Goal: Transaction & Acquisition: Purchase product/service

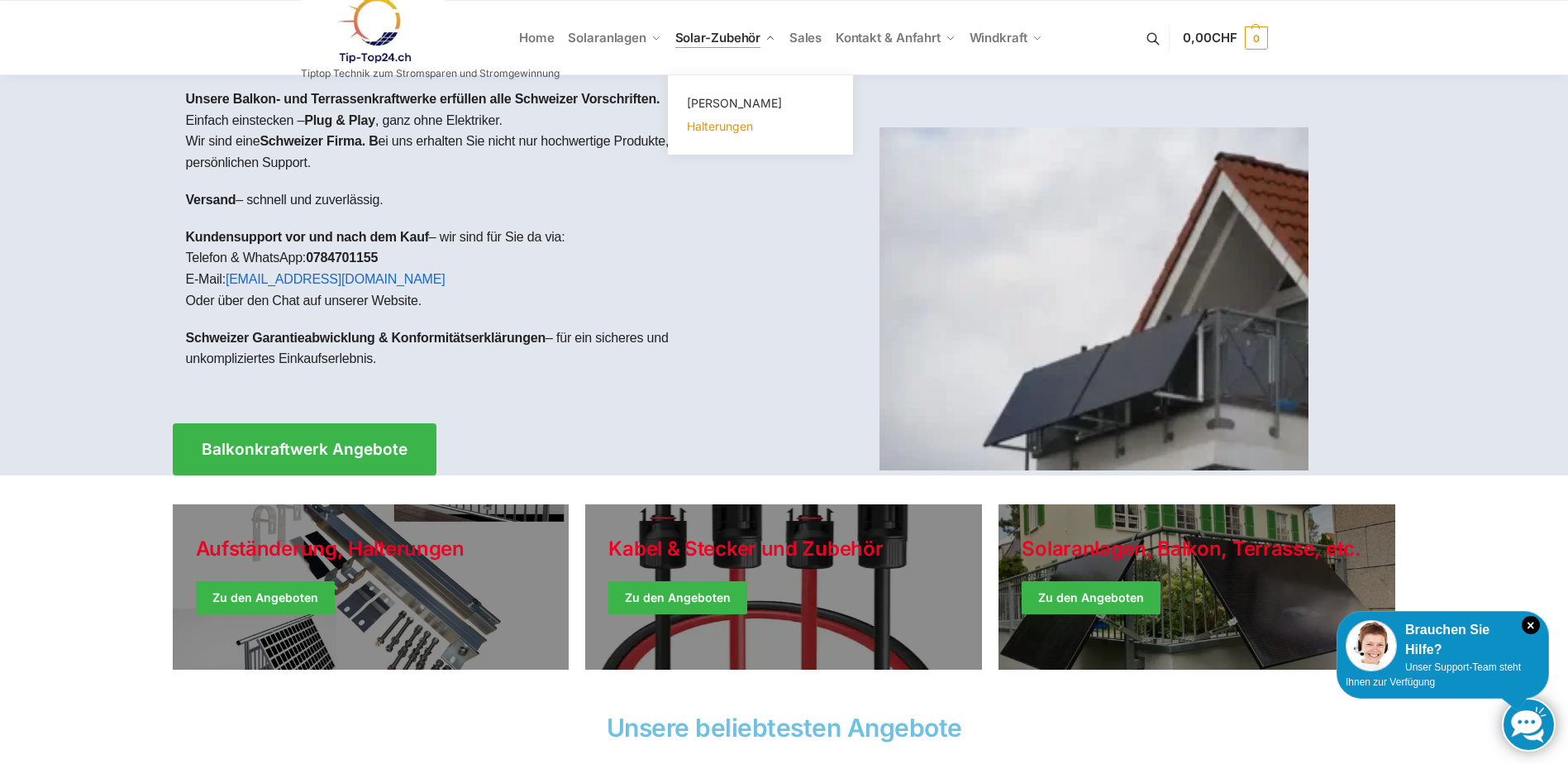
click at [727, 131] on span "Halterungen" at bounding box center [720, 125] width 66 height 14
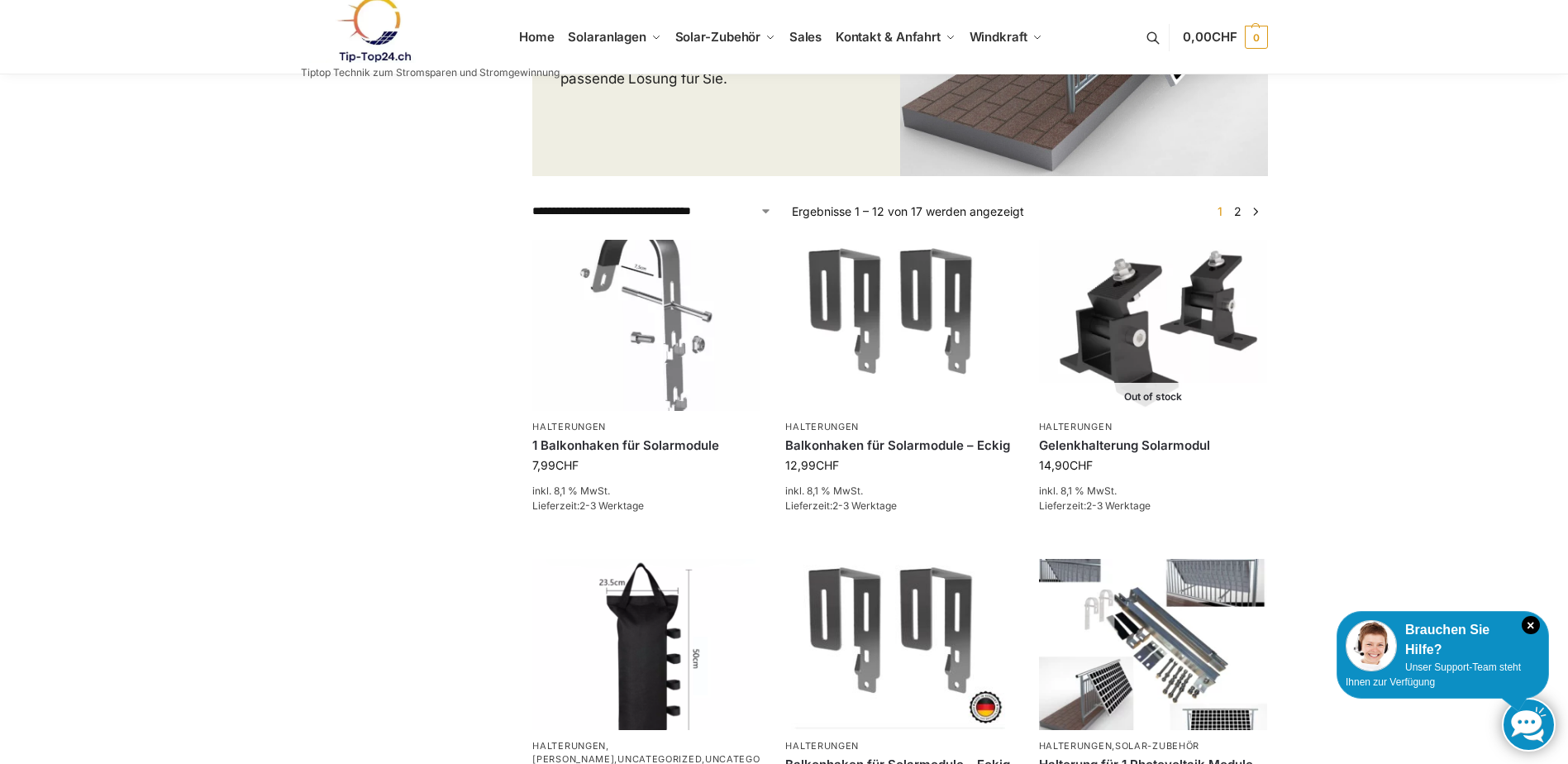
scroll to position [413, 0]
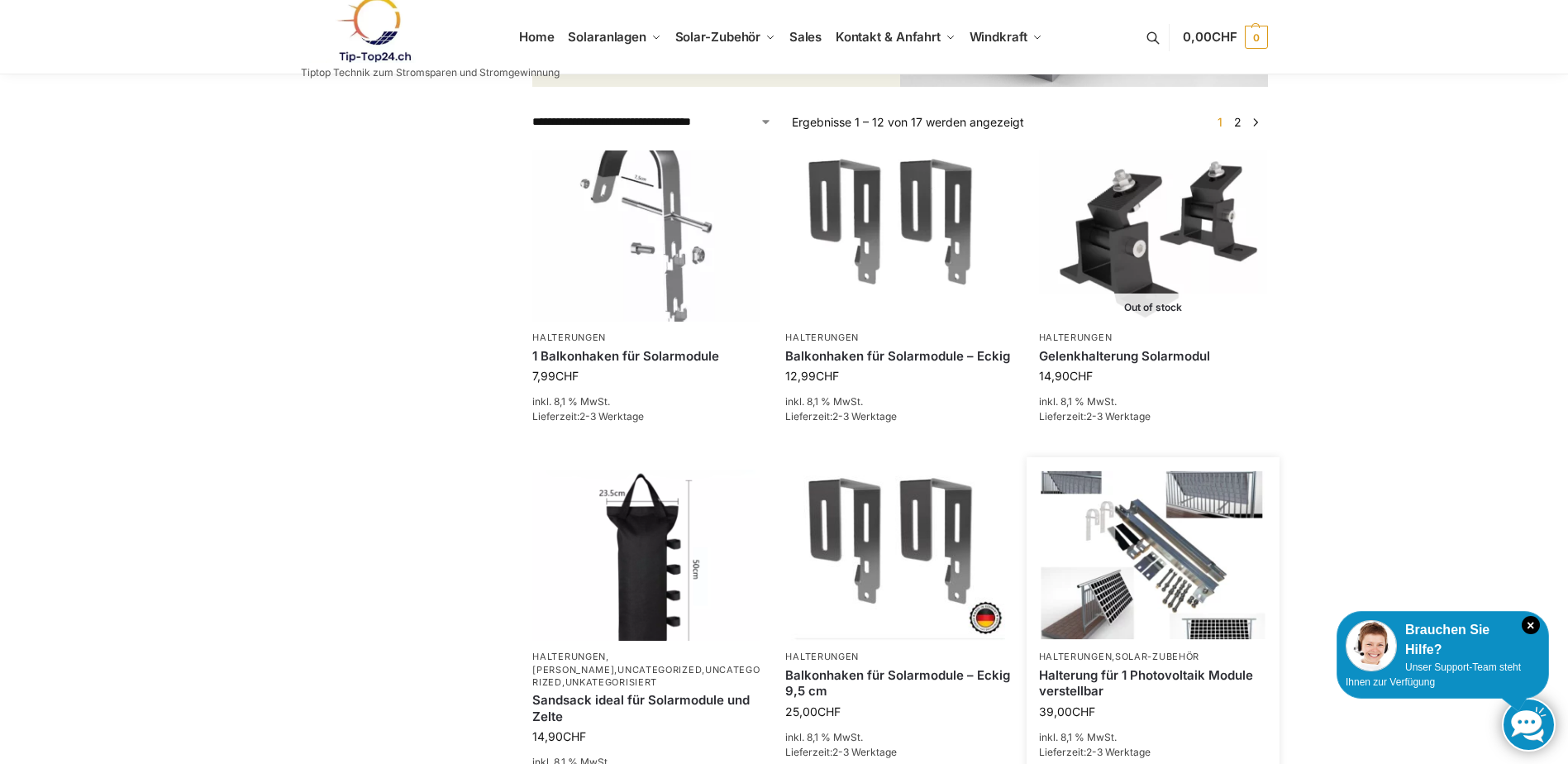
click at [1154, 557] on img at bounding box center [1152, 555] width 224 height 168
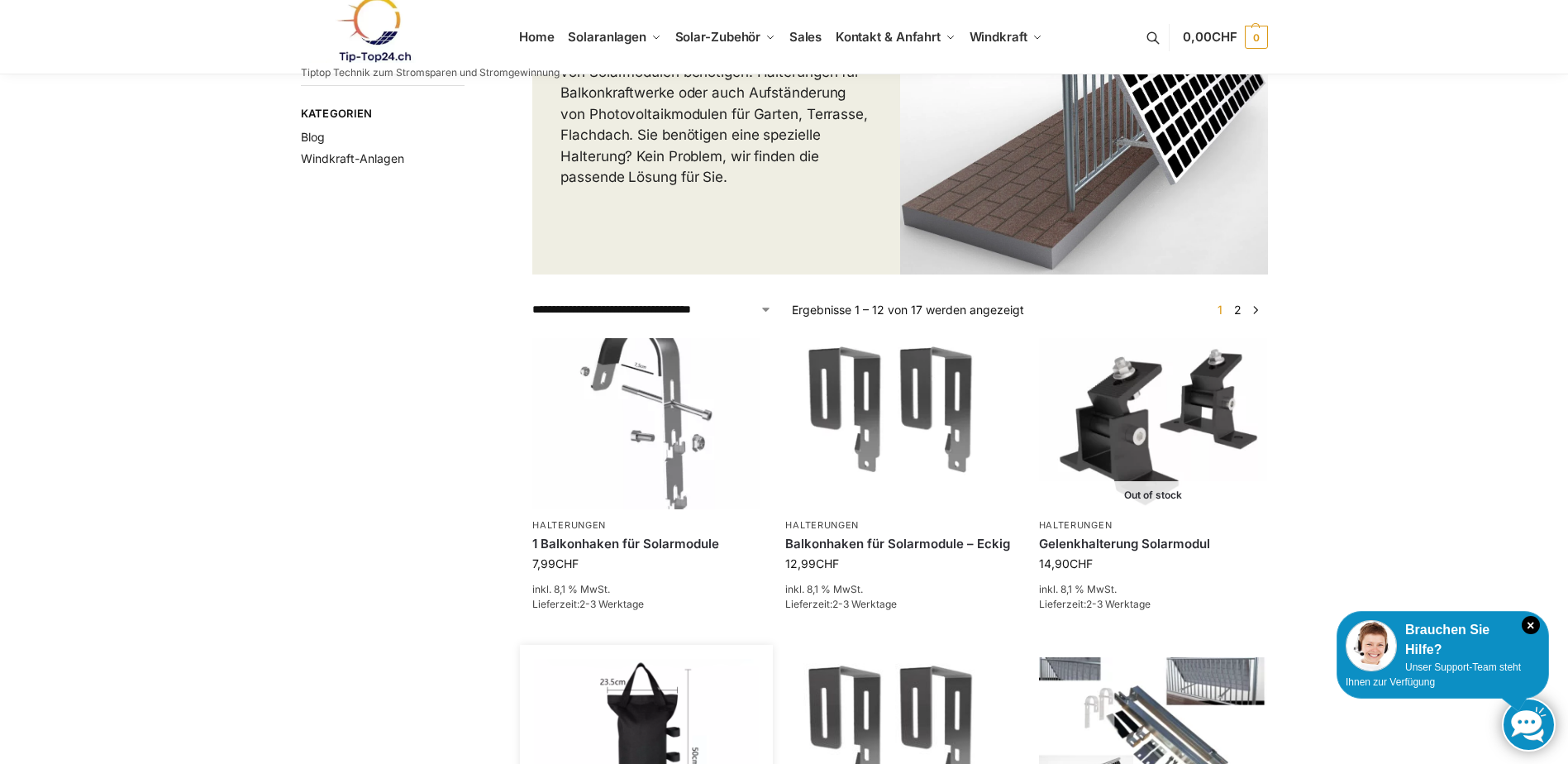
scroll to position [174, 0]
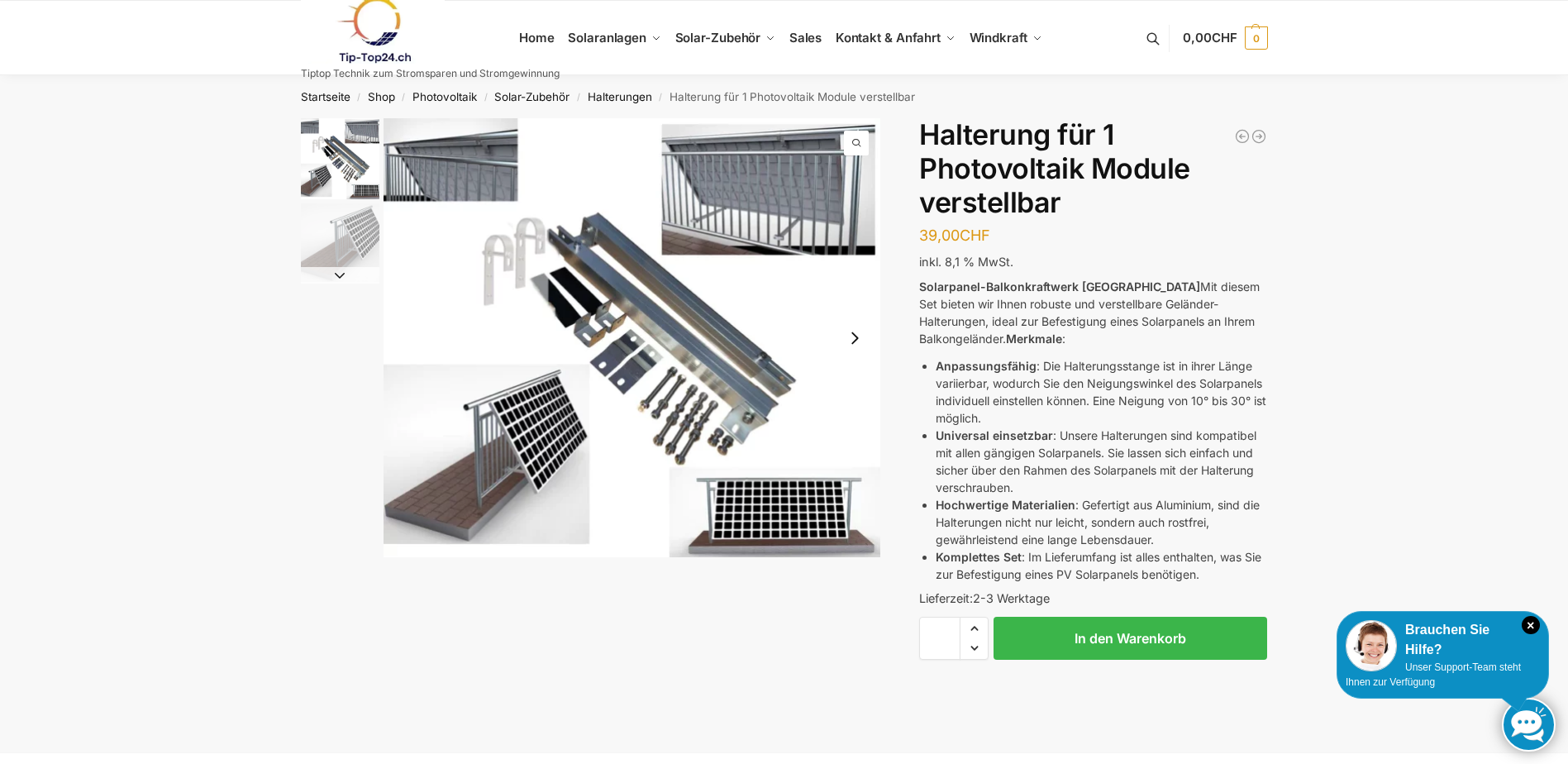
click at [592, 335] on img "1 / 2" at bounding box center [632, 338] width 498 height 439
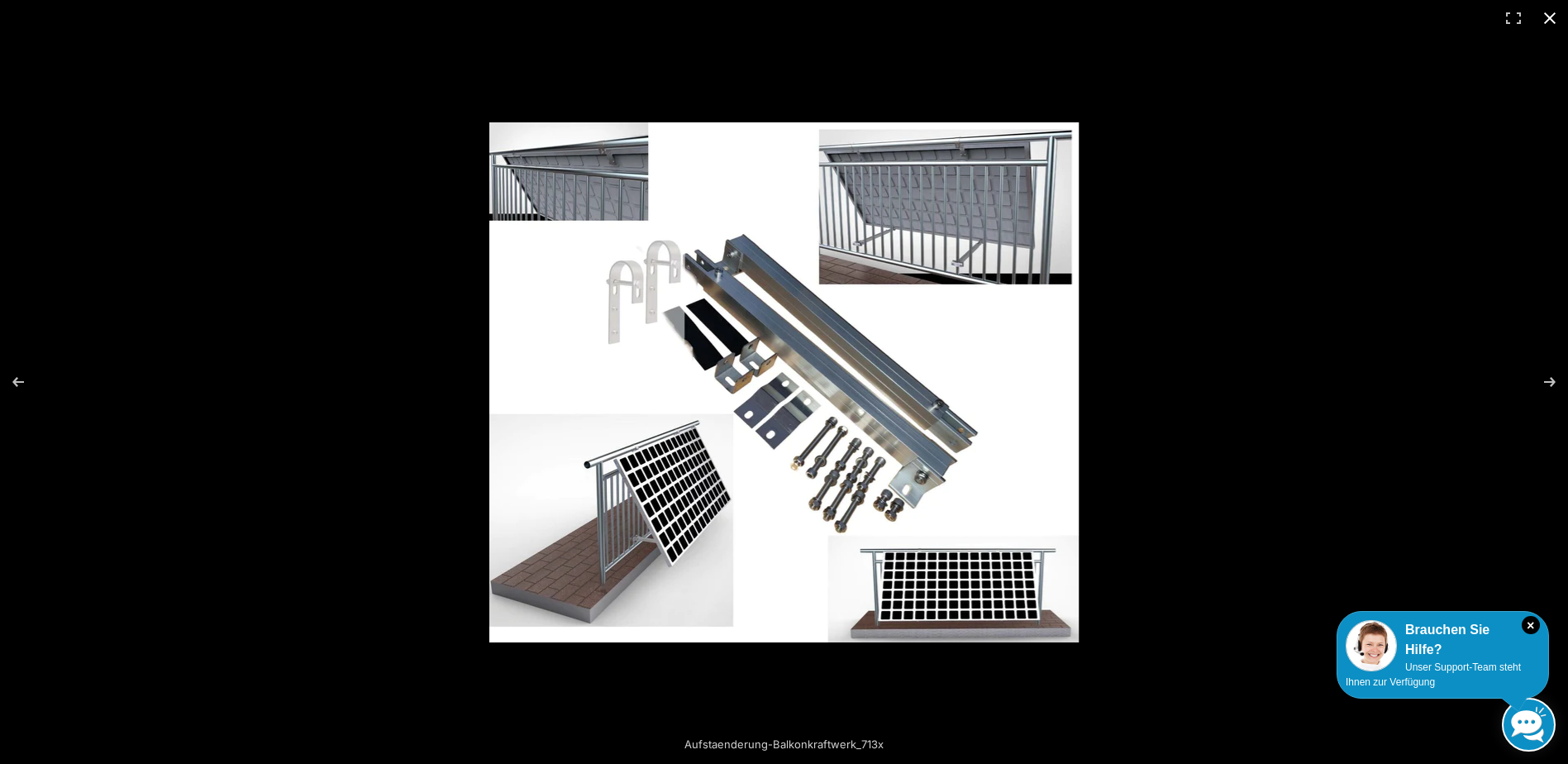
click at [1553, 22] on button "Close (Esc)" at bounding box center [1550, 18] width 37 height 37
